Goal: Information Seeking & Learning: Compare options

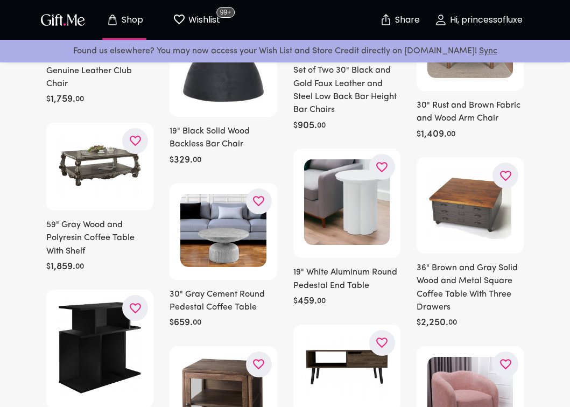
scroll to position [373, 0]
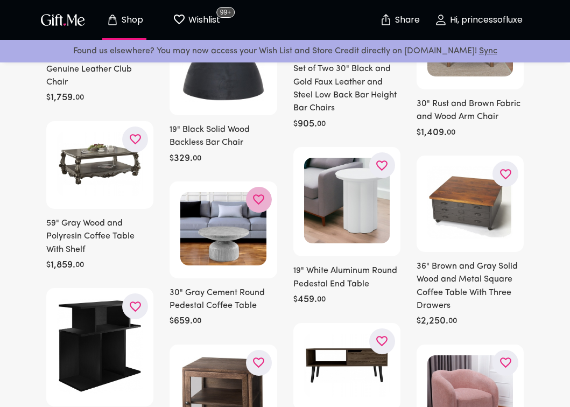
click at [0, 0] on icon "button" at bounding box center [0, 0] width 0 height 0
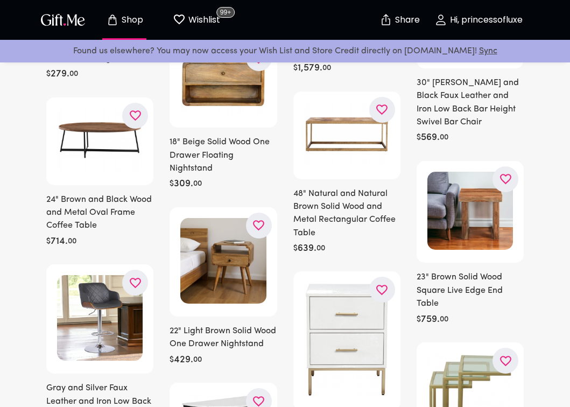
scroll to position [4319, 0]
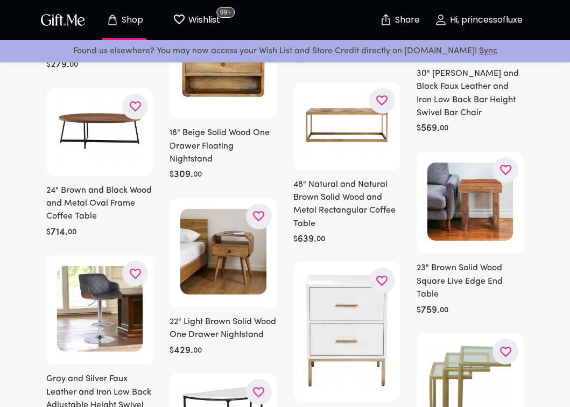
click at [195, 287] on img at bounding box center [223, 252] width 86 height 86
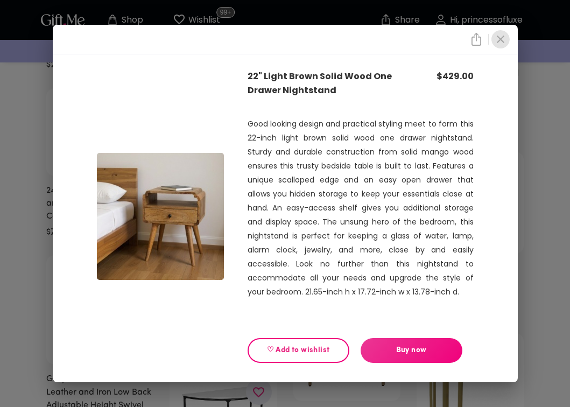
click at [503, 38] on icon "close" at bounding box center [500, 39] width 13 height 13
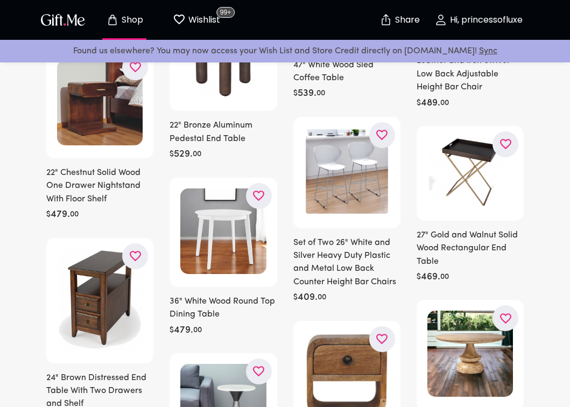
scroll to position [6339, 0]
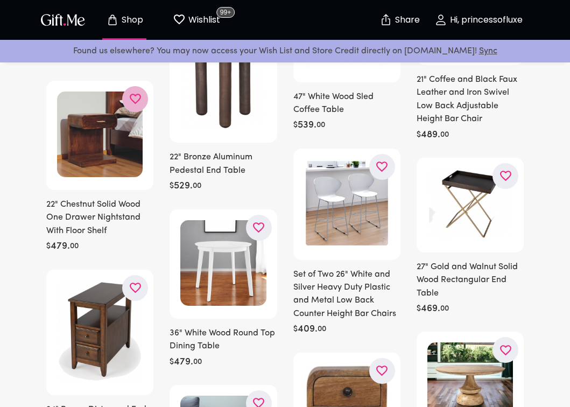
click at [0, 0] on icon "button" at bounding box center [0, 0] width 0 height 0
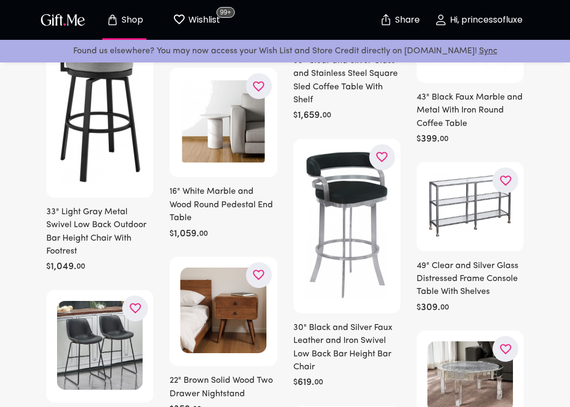
scroll to position [12227, 0]
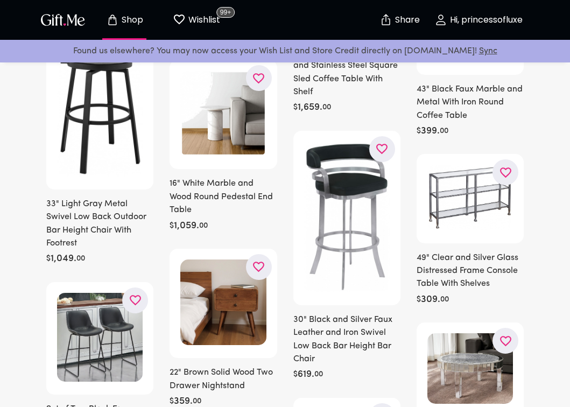
click at [0, 0] on icon "button" at bounding box center [0, 0] width 0 height 0
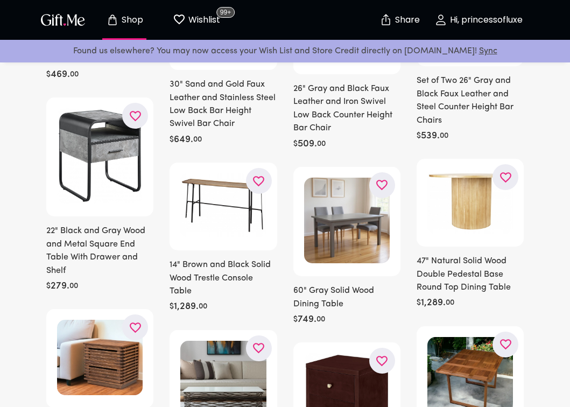
scroll to position [13985, 0]
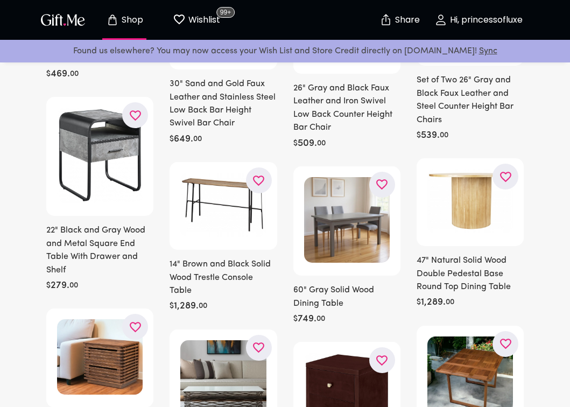
click at [0, 0] on icon "button" at bounding box center [0, 0] width 0 height 0
click at [390, 284] on h6 "60" Gray Solid Wood Dining Table" at bounding box center [346, 297] width 107 height 26
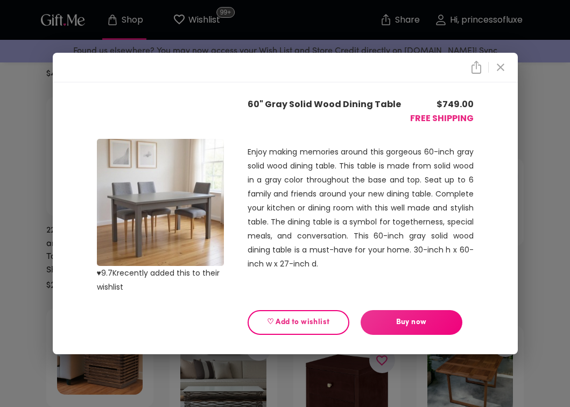
click at [500, 63] on icon "close" at bounding box center [500, 67] width 13 height 13
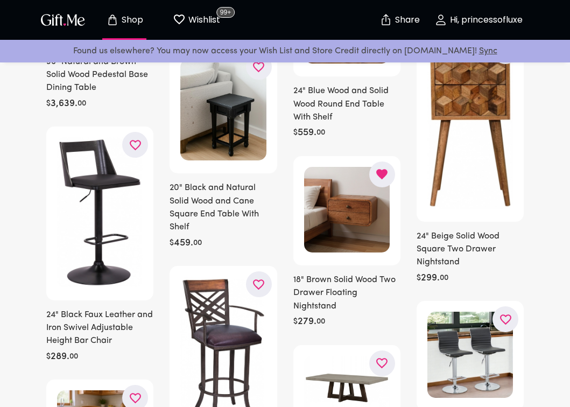
scroll to position [16352, 0]
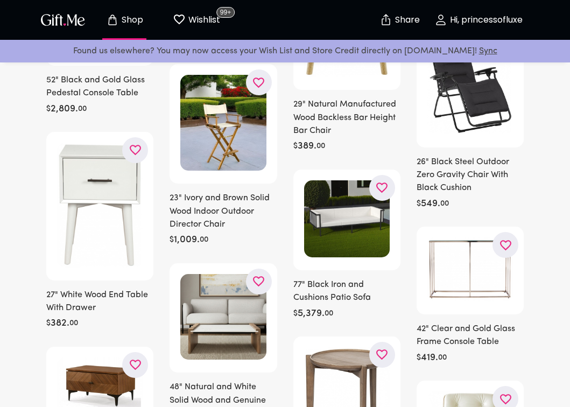
click at [311, 290] on h6 "77" Black Iron and Cushions Patio Sofa" at bounding box center [346, 291] width 107 height 26
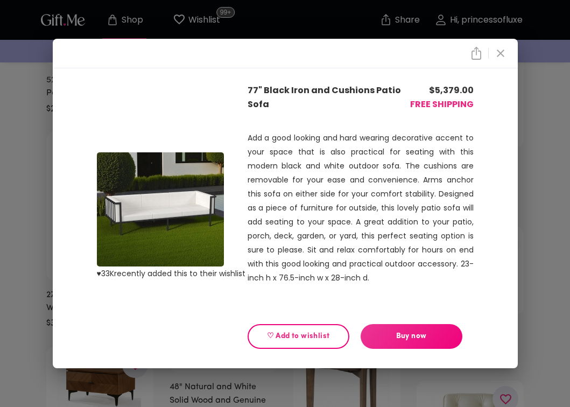
scroll to position [18970, 0]
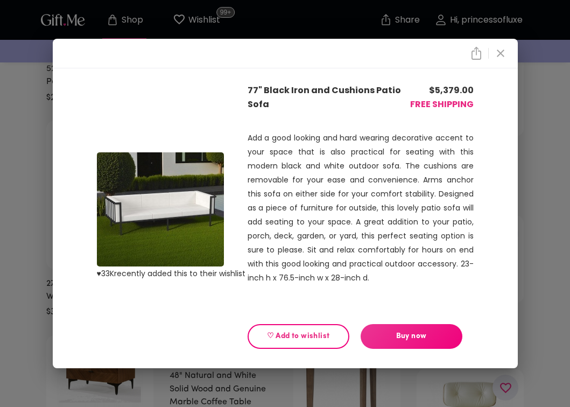
click at [528, 143] on div "♥ 33K recently added this to their wishlist 77" Black Iron and Cushions Patio S…" at bounding box center [285, 203] width 570 height 407
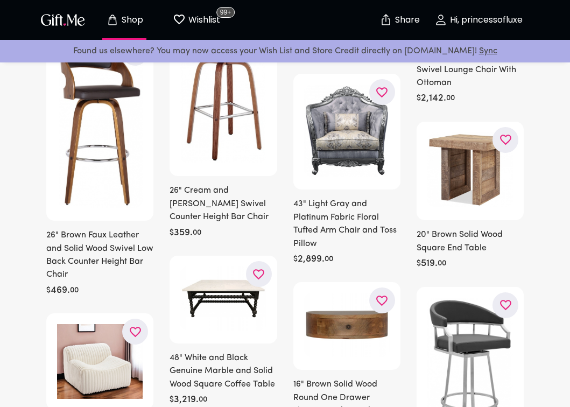
scroll to position [19426, 0]
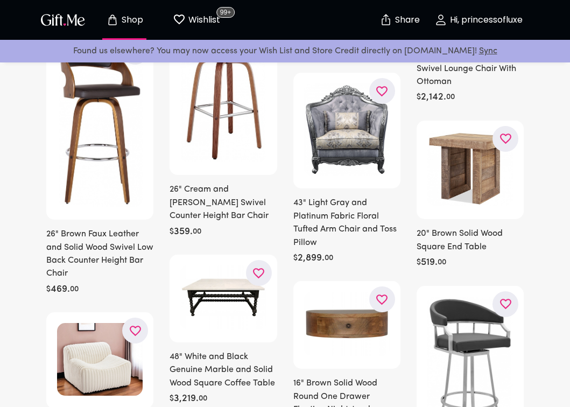
click at [441, 322] on img at bounding box center [470, 375] width 86 height 156
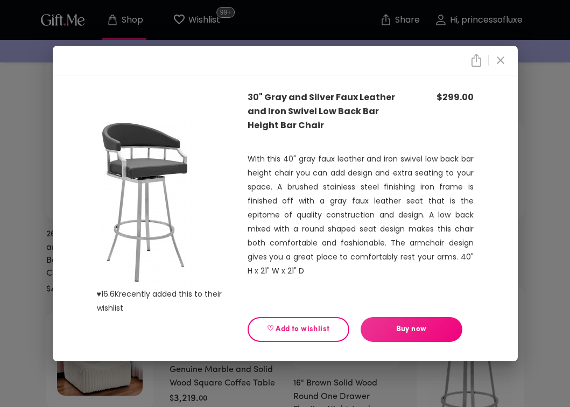
click at [540, 212] on div "♥ 16.6K recently added this to their wishlist 30" Gray and Silver Faux Leather …" at bounding box center [285, 203] width 570 height 407
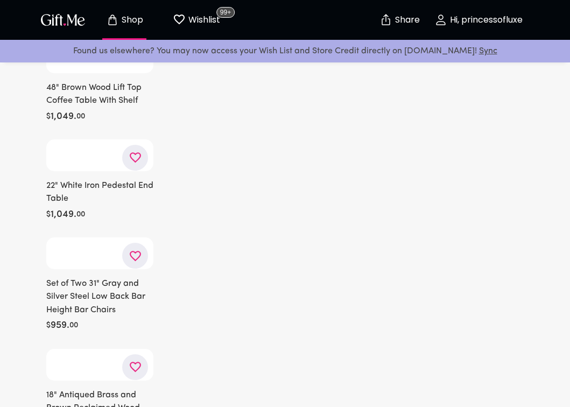
scroll to position [23949, 0]
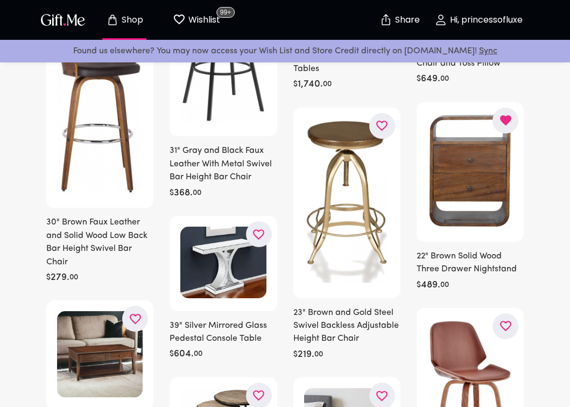
click at [457, 349] on img at bounding box center [470, 401] width 86 height 164
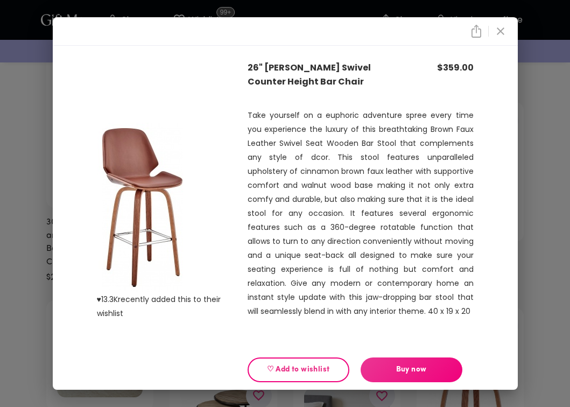
click at [534, 223] on div "♥ 13.3K recently added this to their wishlist 26" Brown Swivel Counter Height B…" at bounding box center [285, 203] width 570 height 407
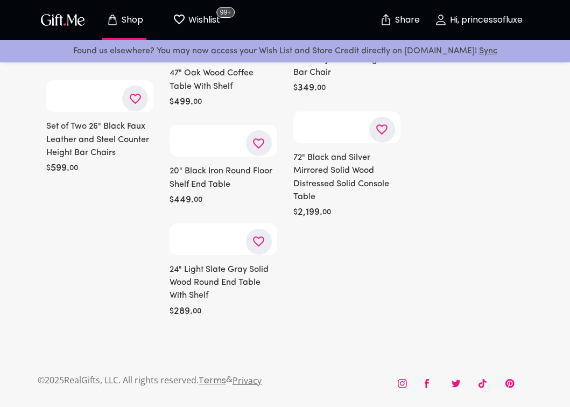
scroll to position [27670, 0]
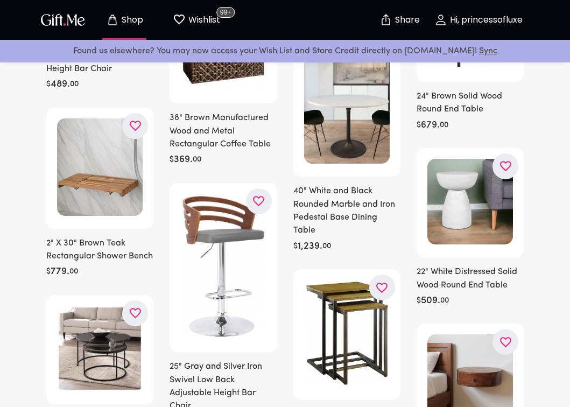
click at [0, 0] on icon "button" at bounding box center [0, 0] width 0 height 0
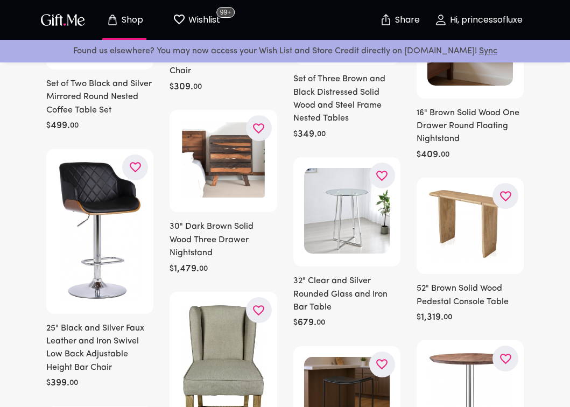
scroll to position [28007, 0]
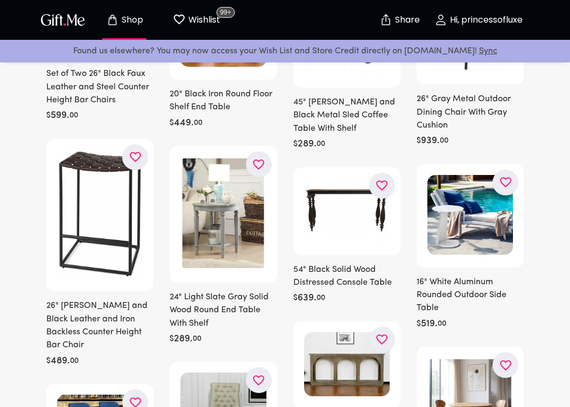
scroll to position [29797, 0]
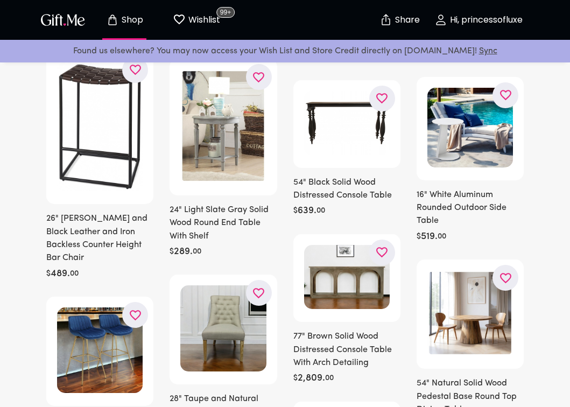
click at [0, 0] on icon "button" at bounding box center [0, 0] width 0 height 0
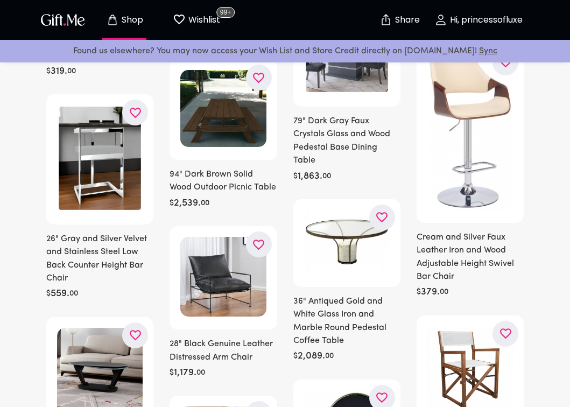
scroll to position [30204, 0]
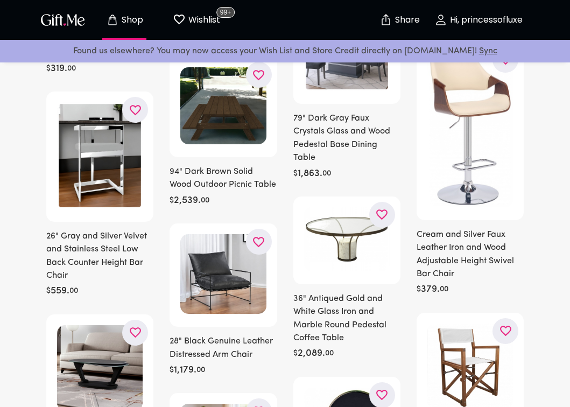
click at [0, 0] on icon "button" at bounding box center [0, 0] width 0 height 0
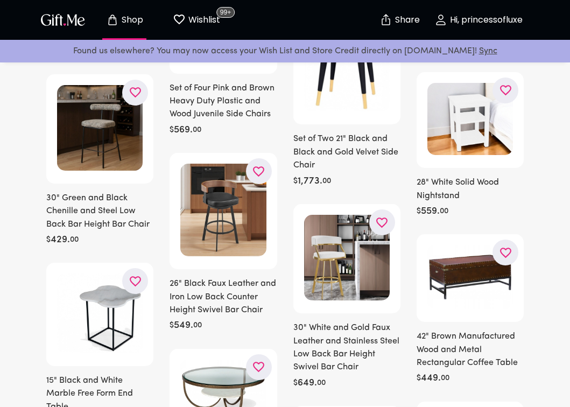
scroll to position [30635, 0]
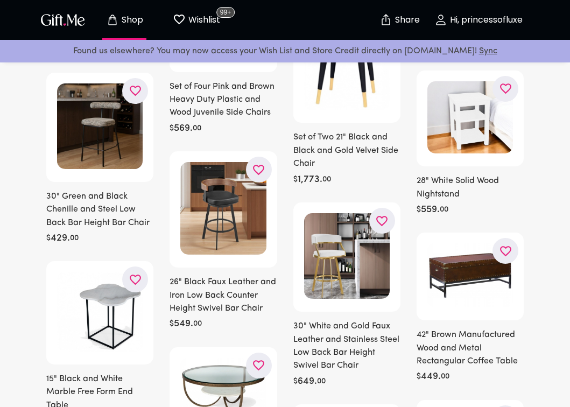
click at [265, 243] on img at bounding box center [223, 208] width 86 height 93
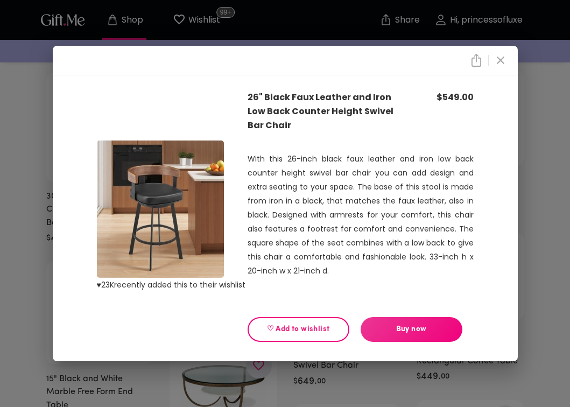
click at [527, 222] on div "♥ 23K recently added this to their wishlist 26" Black Faux Leather and Iron Low…" at bounding box center [285, 203] width 570 height 407
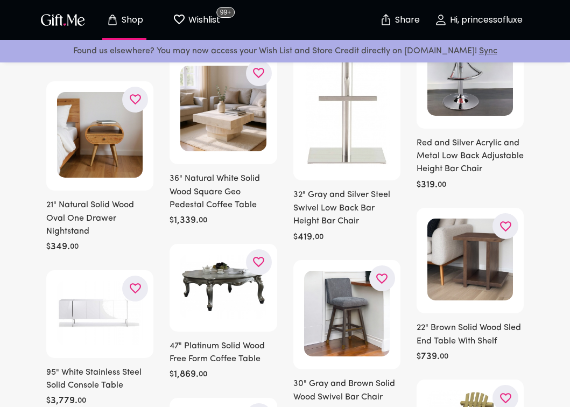
scroll to position [31444, 0]
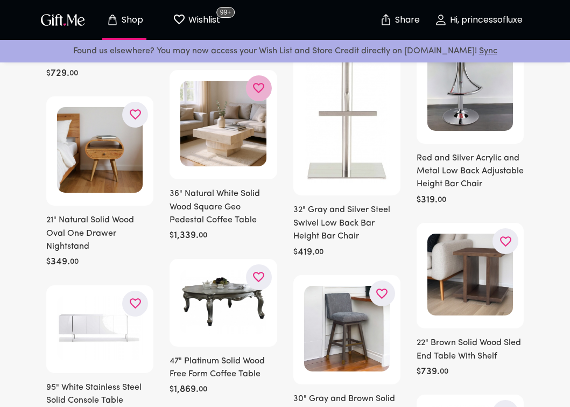
click at [0, 0] on icon "button" at bounding box center [0, 0] width 0 height 0
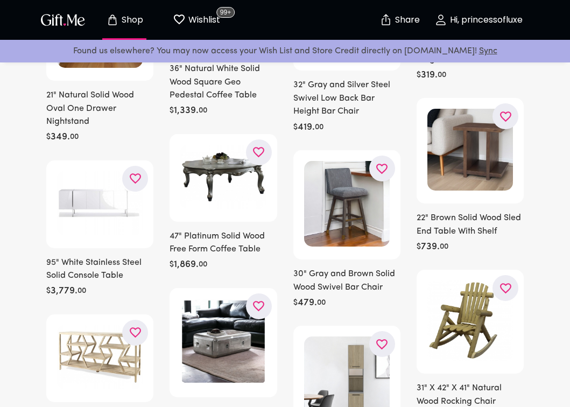
scroll to position [31572, 0]
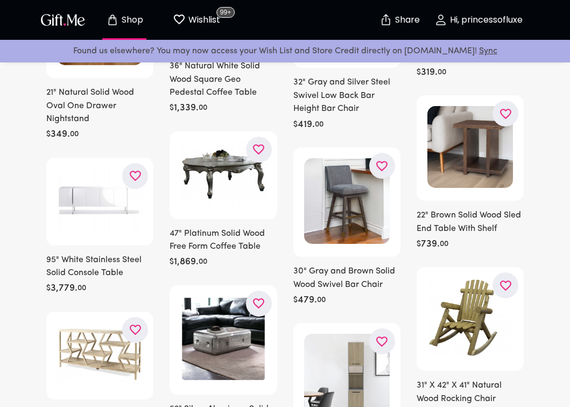
click at [276, 250] on h6 "47" Platinum Solid Wood Free Form Coffee Table" at bounding box center [223, 240] width 107 height 26
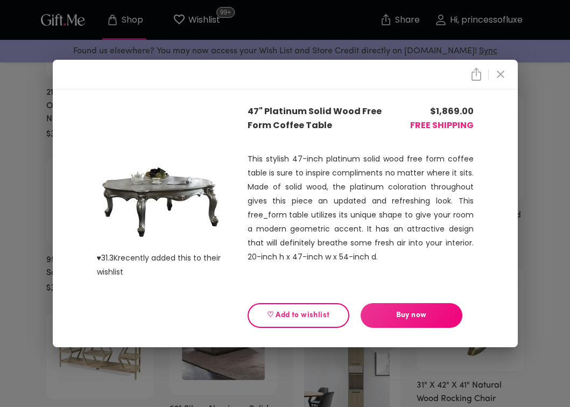
click at [513, 204] on div "♥ 31.3K recently added this to their wishlist 47" Platinum Solid Wood Free Form…" at bounding box center [285, 218] width 465 height 258
click at [547, 195] on div "♥ 31.3K recently added this to their wishlist 47" Platinum Solid Wood Free Form…" at bounding box center [285, 203] width 570 height 407
